Goal: Navigation & Orientation: Find specific page/section

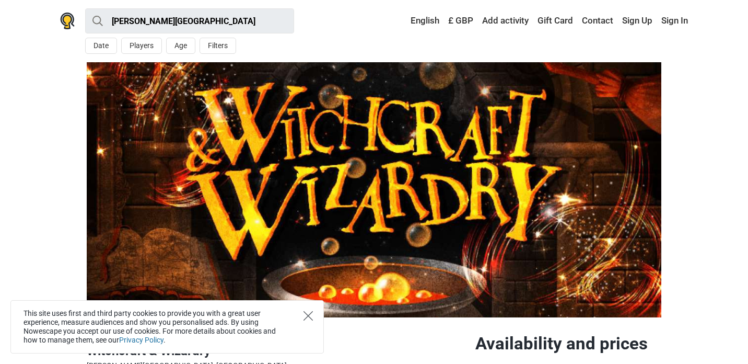
click at [308, 314] on icon "Close" at bounding box center [307, 315] width 9 height 9
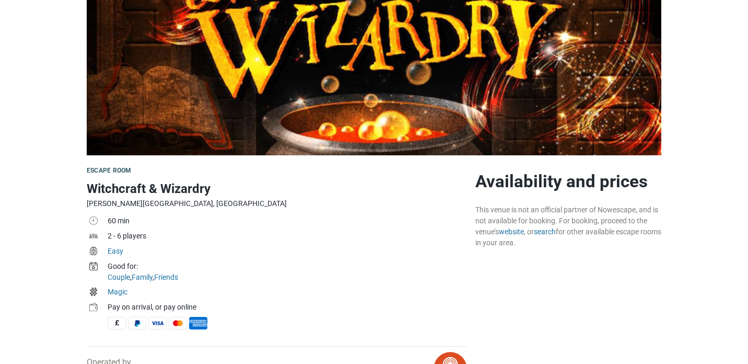
scroll to position [163, 0]
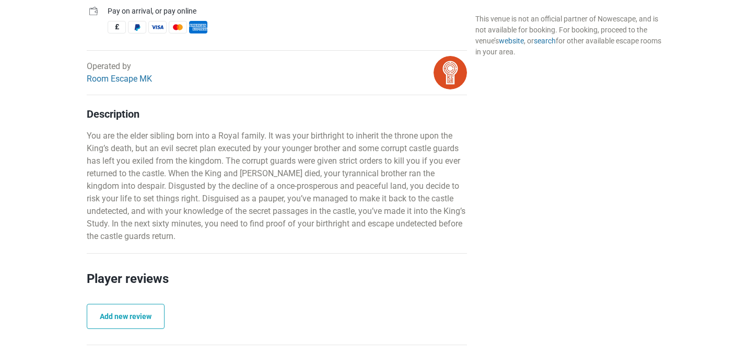
scroll to position [402, 0]
click at [126, 77] on link "Room Escape MK" at bounding box center [119, 78] width 65 height 10
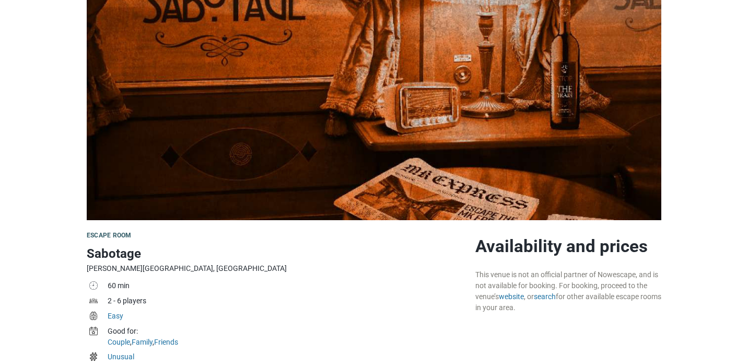
scroll to position [107, 0]
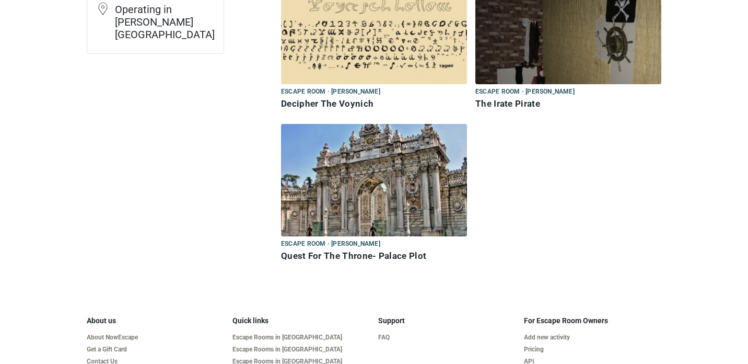
scroll to position [170, 0]
